Goal: Check status

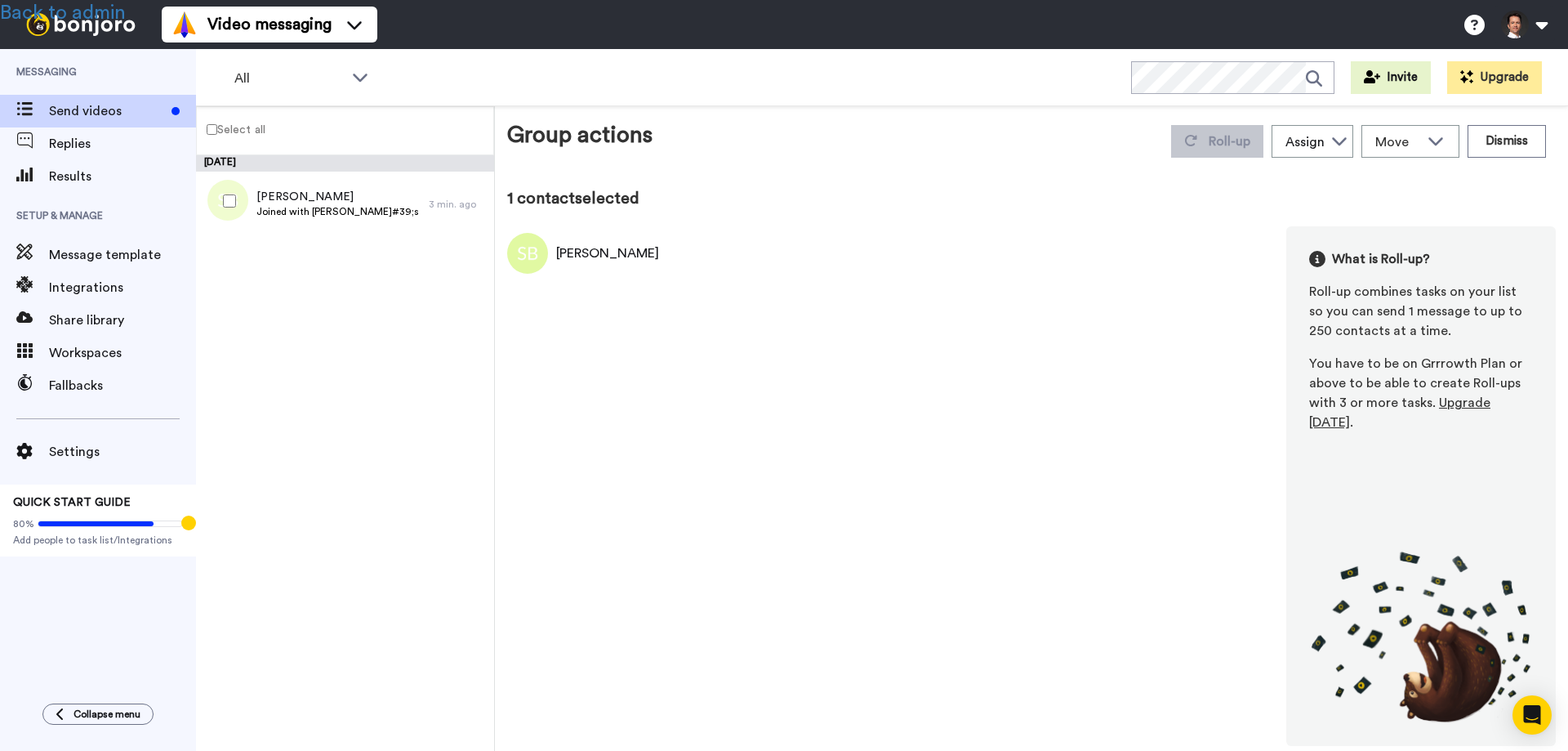
click at [281, 489] on div "[DATE] [PERSON_NAME] Joined with [PERSON_NAME]#39;s team 3 min. ago" at bounding box center [345, 453] width 298 height 596
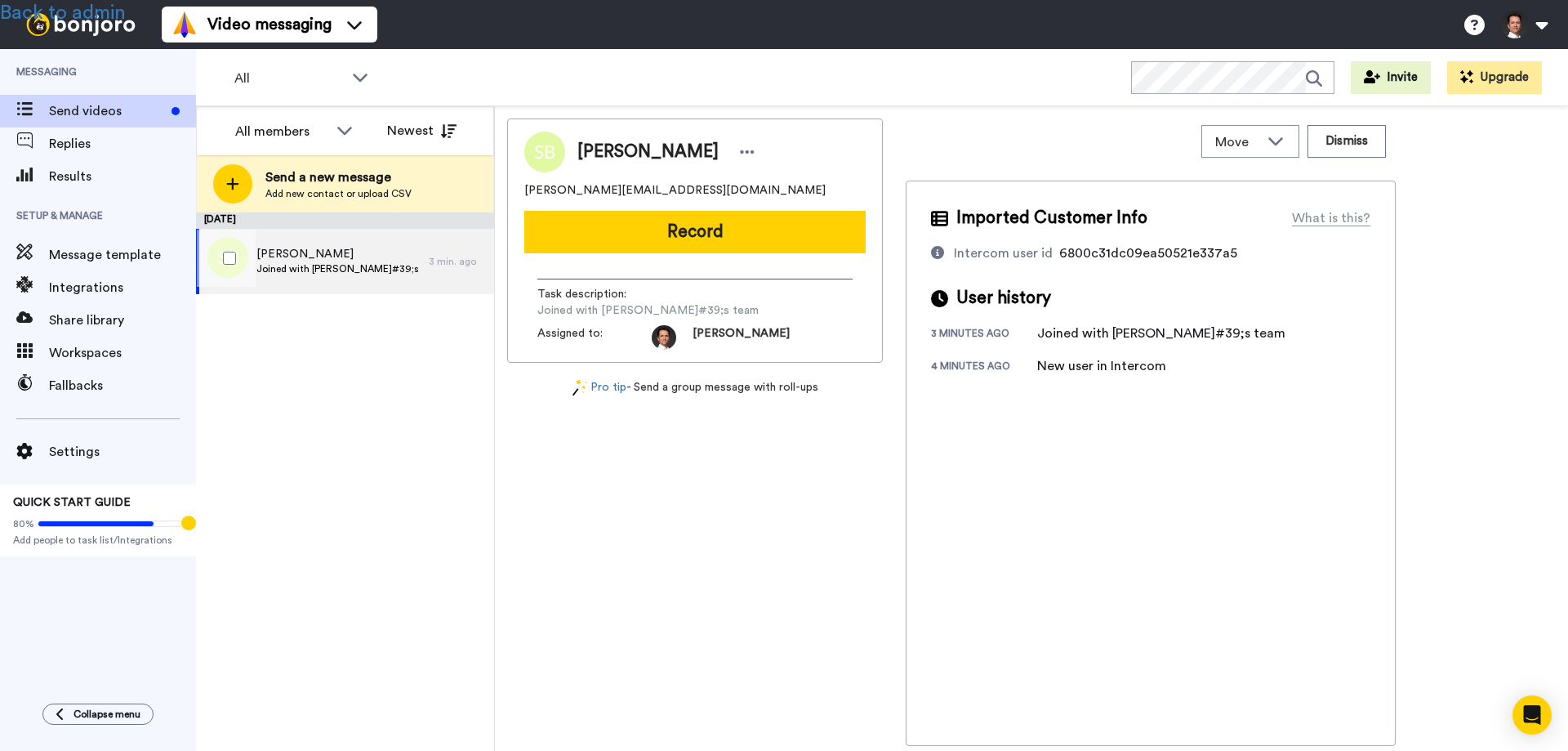
click at [367, 252] on span "[PERSON_NAME]" at bounding box center [338, 254] width 164 height 17
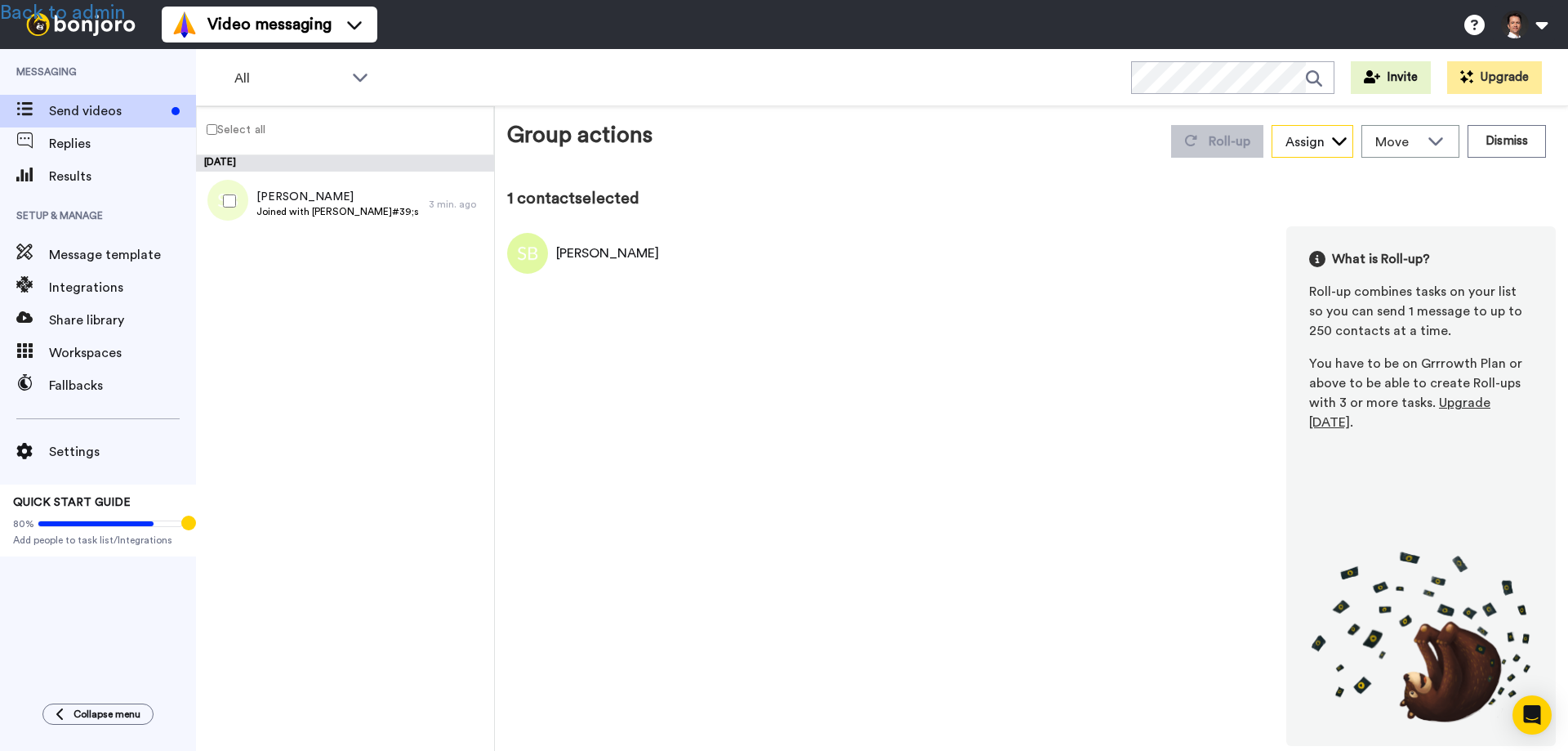
click at [1338, 144] on icon at bounding box center [1339, 140] width 17 height 17
click at [1338, 143] on icon at bounding box center [1339, 140] width 17 height 17
drag, startPoint x: 364, startPoint y: 428, endPoint x: 277, endPoint y: 187, distance: 256.2
click at [364, 427] on div "September 10 Sarah Bax Joined with Sarah&#39;s team 3 min. ago" at bounding box center [345, 453] width 298 height 596
click at [98, 11] on link "Back to admin" at bounding box center [62, 13] width 126 height 19
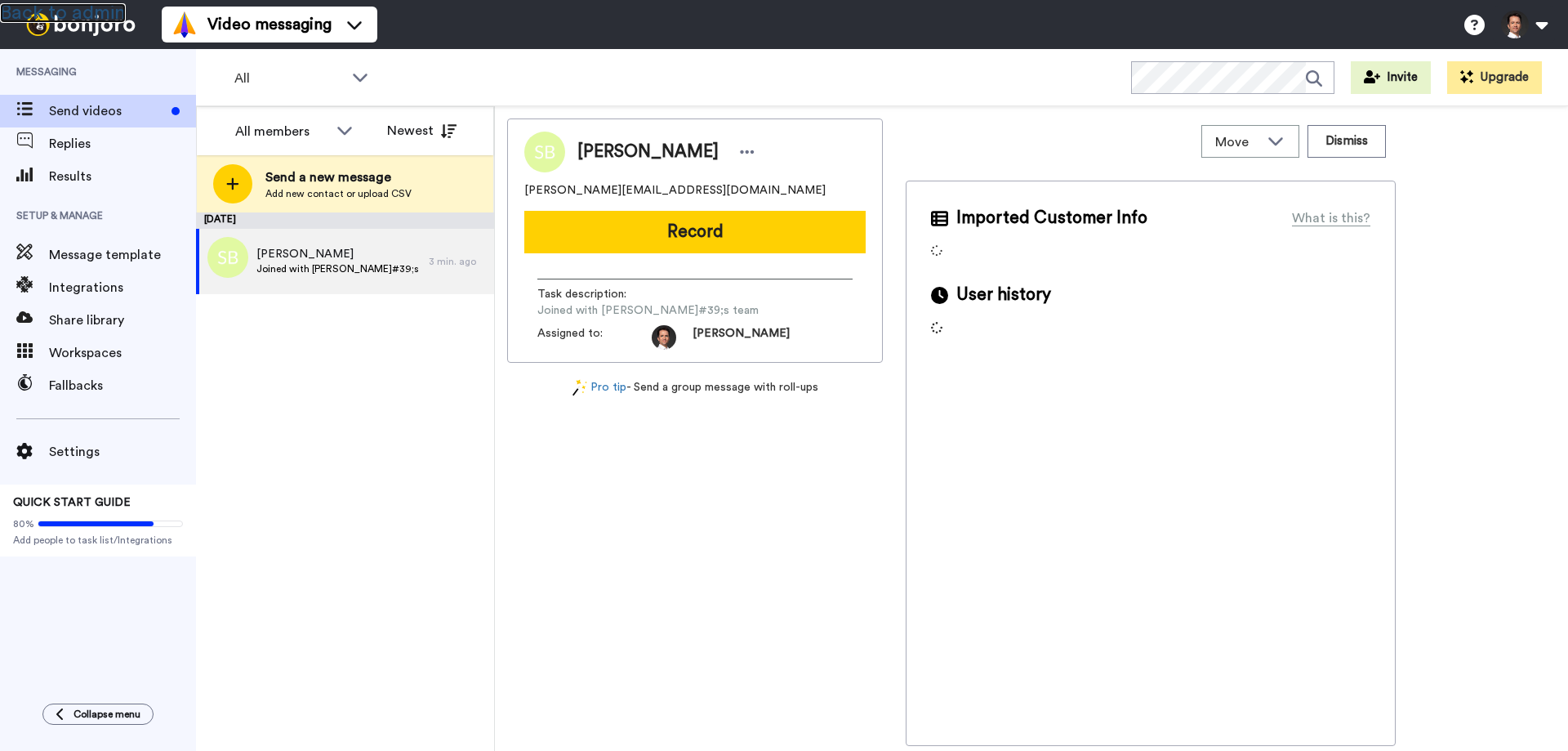
click at [70, 17] on link "Back to admin" at bounding box center [62, 13] width 126 height 19
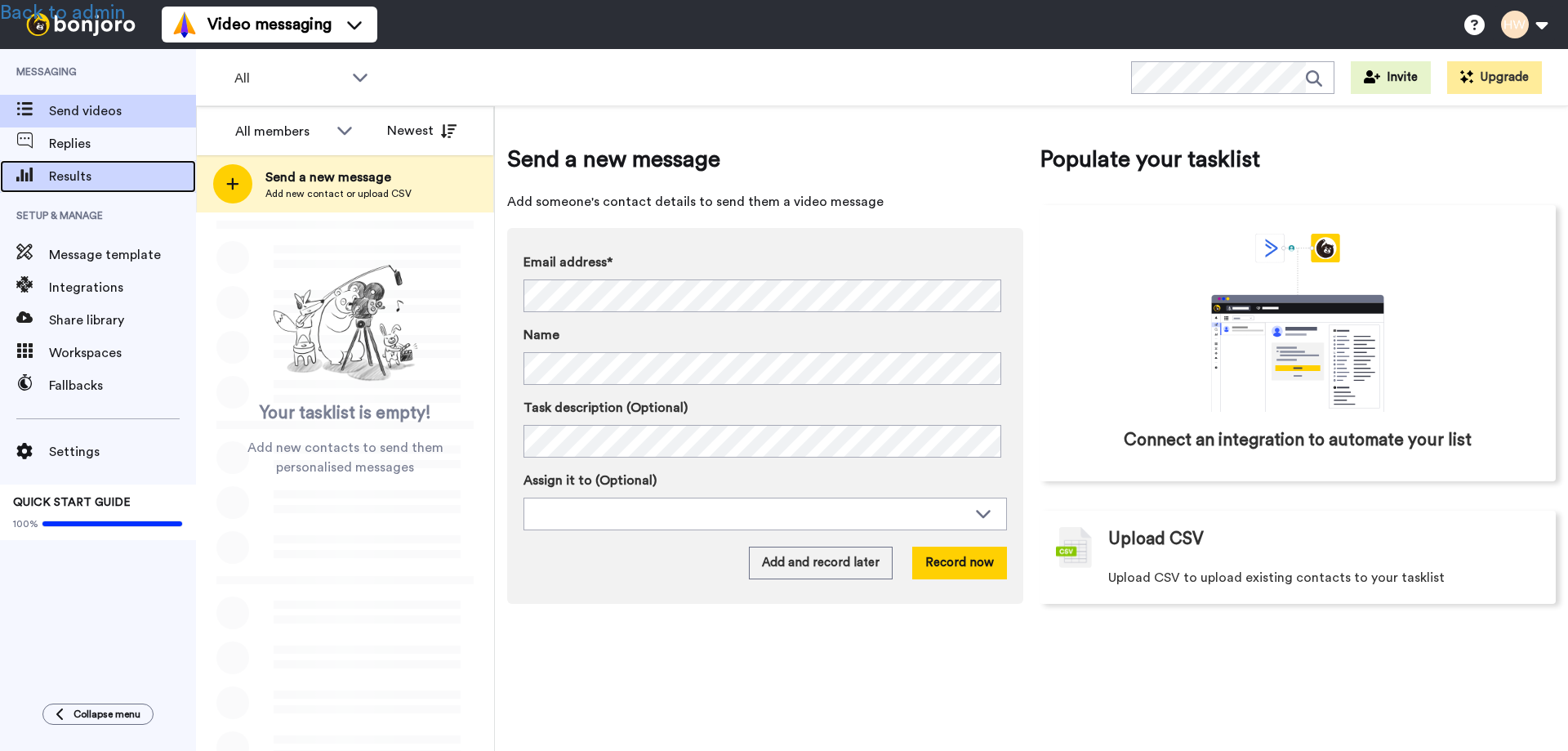
click at [73, 183] on span "Results" at bounding box center [122, 176] width 147 height 19
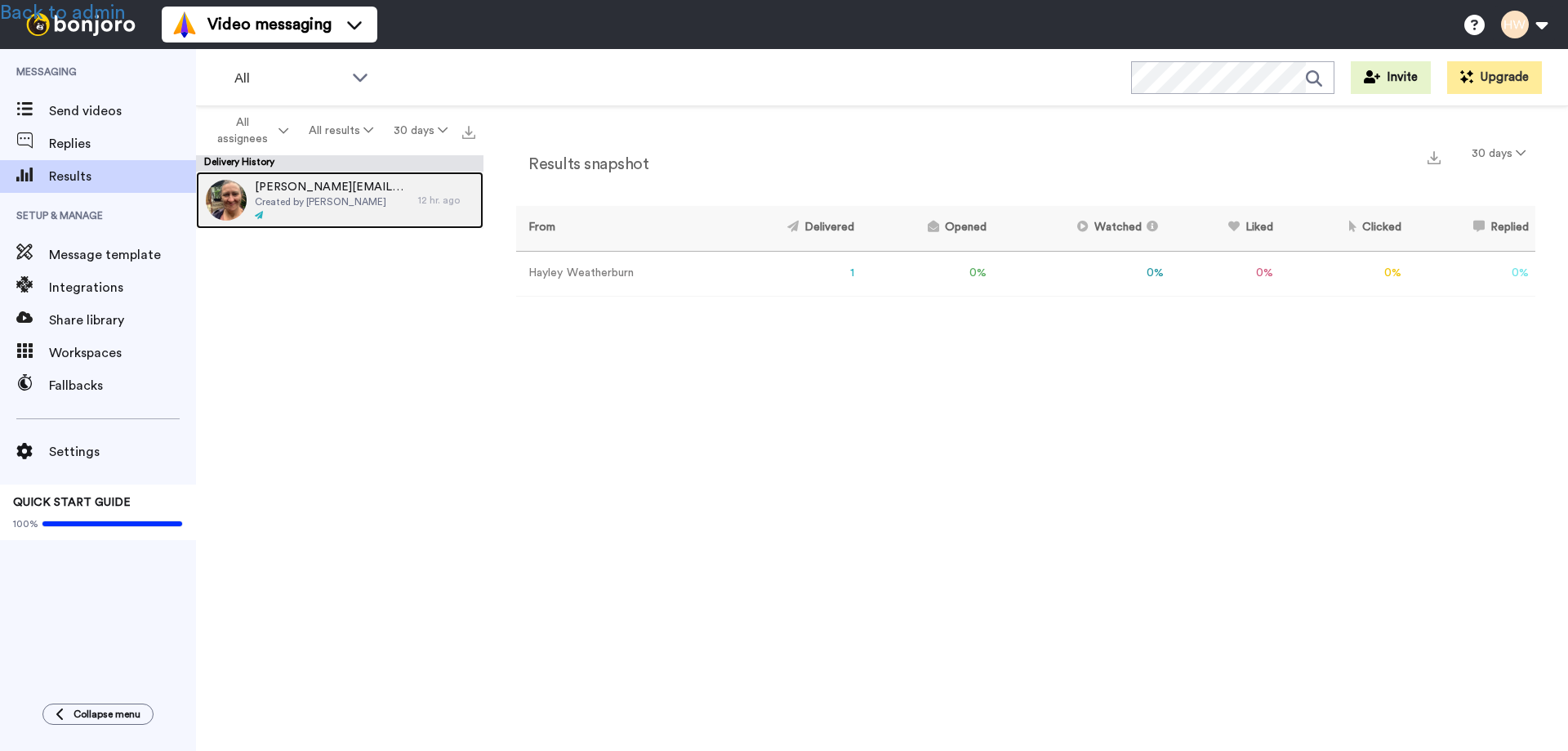
click at [325, 203] on span "Created by Hayley Weatherburn" at bounding box center [332, 202] width 155 height 13
